Goal: Task Accomplishment & Management: Use online tool/utility

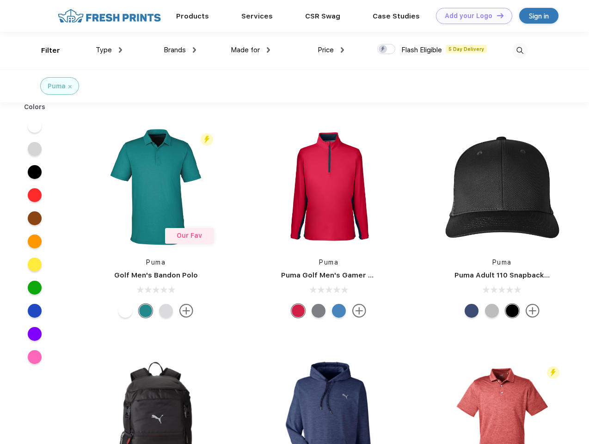
click at [471, 16] on link "Add your Logo Design Tool" at bounding box center [474, 16] width 76 height 16
click at [0, 0] on div "Design Tool" at bounding box center [0, 0] width 0 height 0
click at [496, 15] on link "Add your Logo Design Tool" at bounding box center [474, 16] width 76 height 16
click at [44, 50] on div "Filter" at bounding box center [50, 50] width 19 height 11
click at [109, 50] on span "Type" at bounding box center [104, 50] width 16 height 8
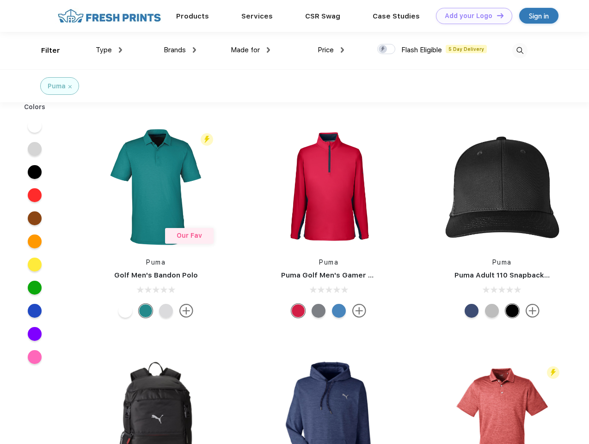
click at [180, 50] on span "Brands" at bounding box center [175, 50] width 22 height 8
click at [251, 50] on span "Made for" at bounding box center [245, 50] width 29 height 8
click at [331, 50] on span "Price" at bounding box center [326, 50] width 16 height 8
click at [386, 49] on div at bounding box center [386, 49] width 18 height 10
click at [383, 49] on input "checkbox" at bounding box center [380, 46] width 6 height 6
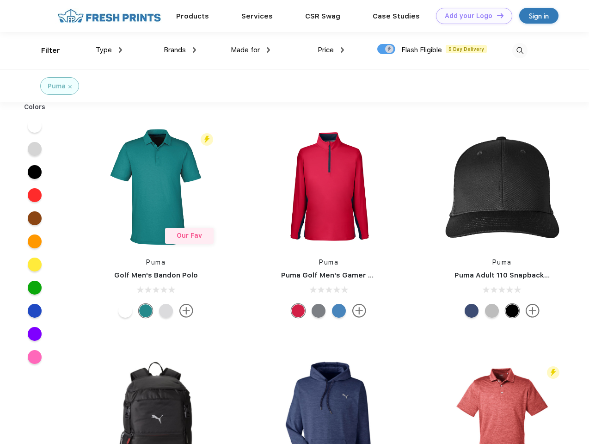
click at [520, 50] on img at bounding box center [519, 50] width 15 height 15
